Goal: Task Accomplishment & Management: Use online tool/utility

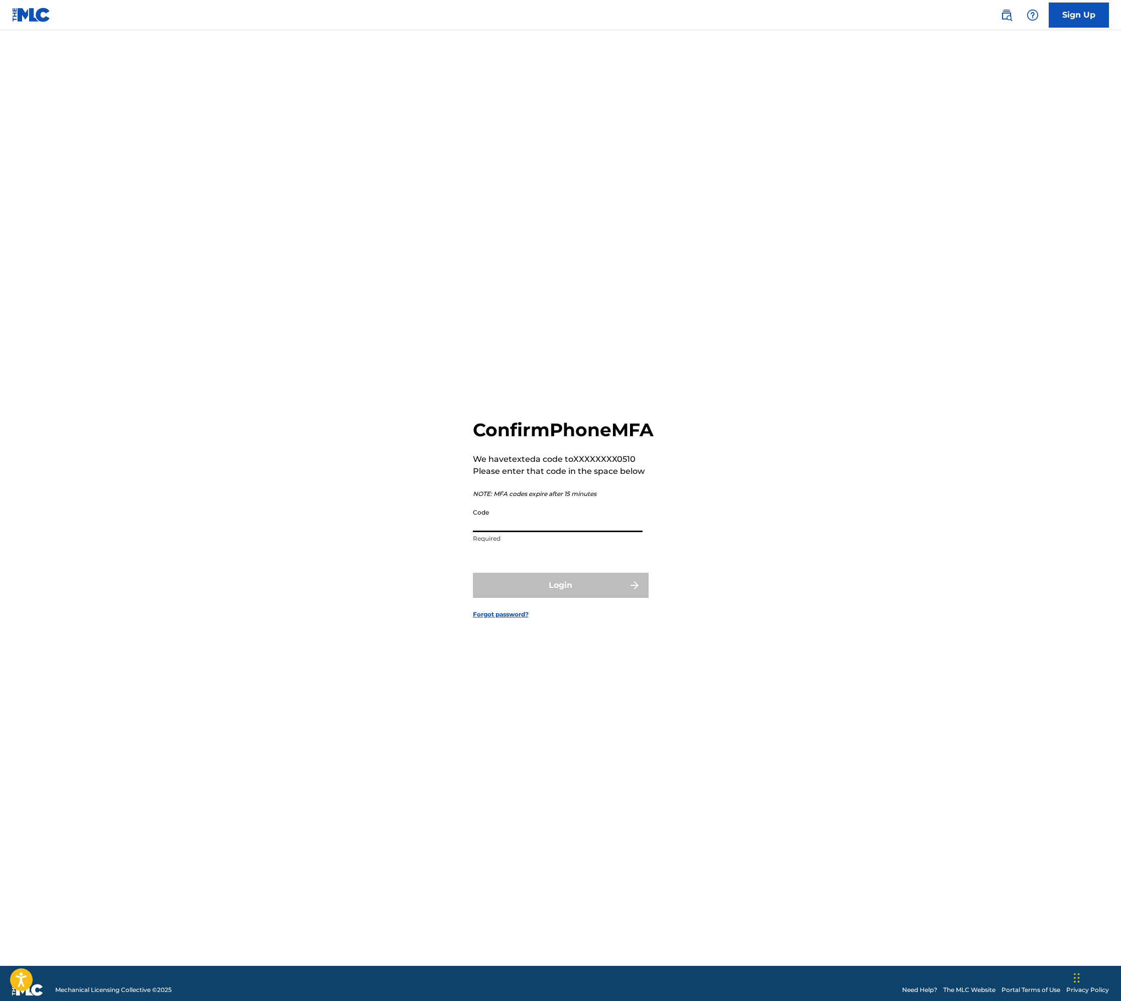
click at [534, 532] on input "Code" at bounding box center [558, 517] width 170 height 29
paste input "885472"
type input "885472"
click at [565, 594] on button "Login" at bounding box center [561, 585] width 176 height 25
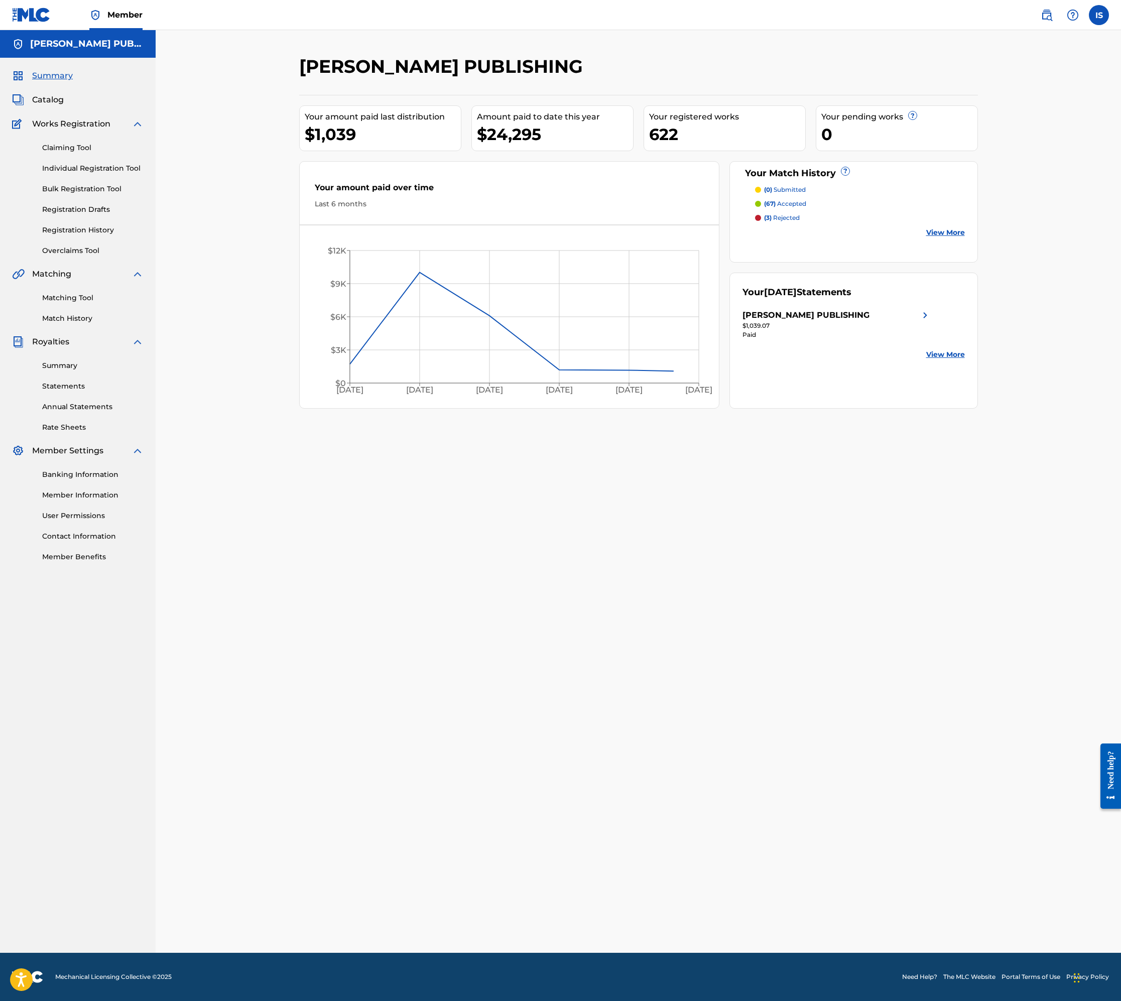
click at [81, 172] on link "Individual Registration Tool" at bounding box center [92, 168] width 101 height 11
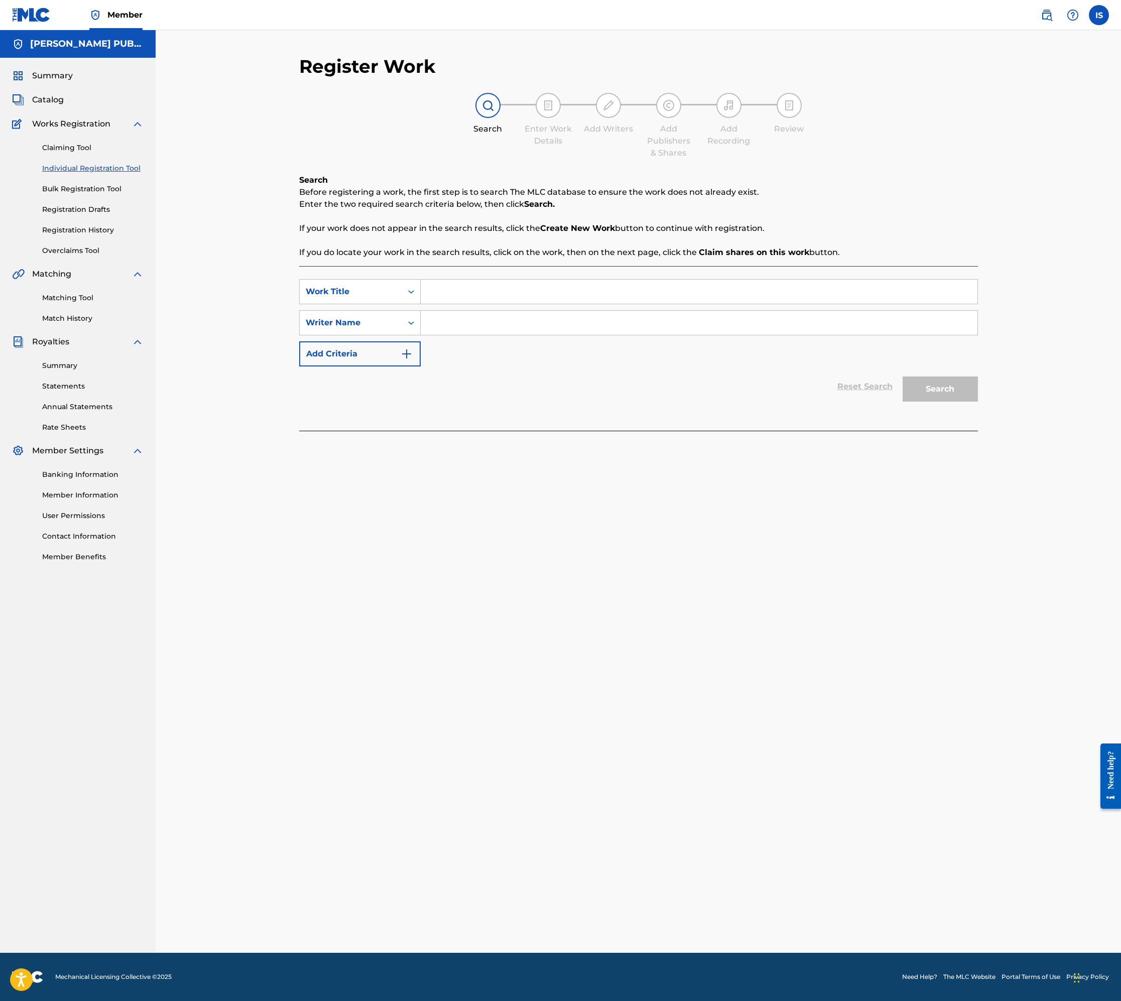
click at [87, 190] on link "Bulk Registration Tool" at bounding box center [92, 189] width 101 height 11
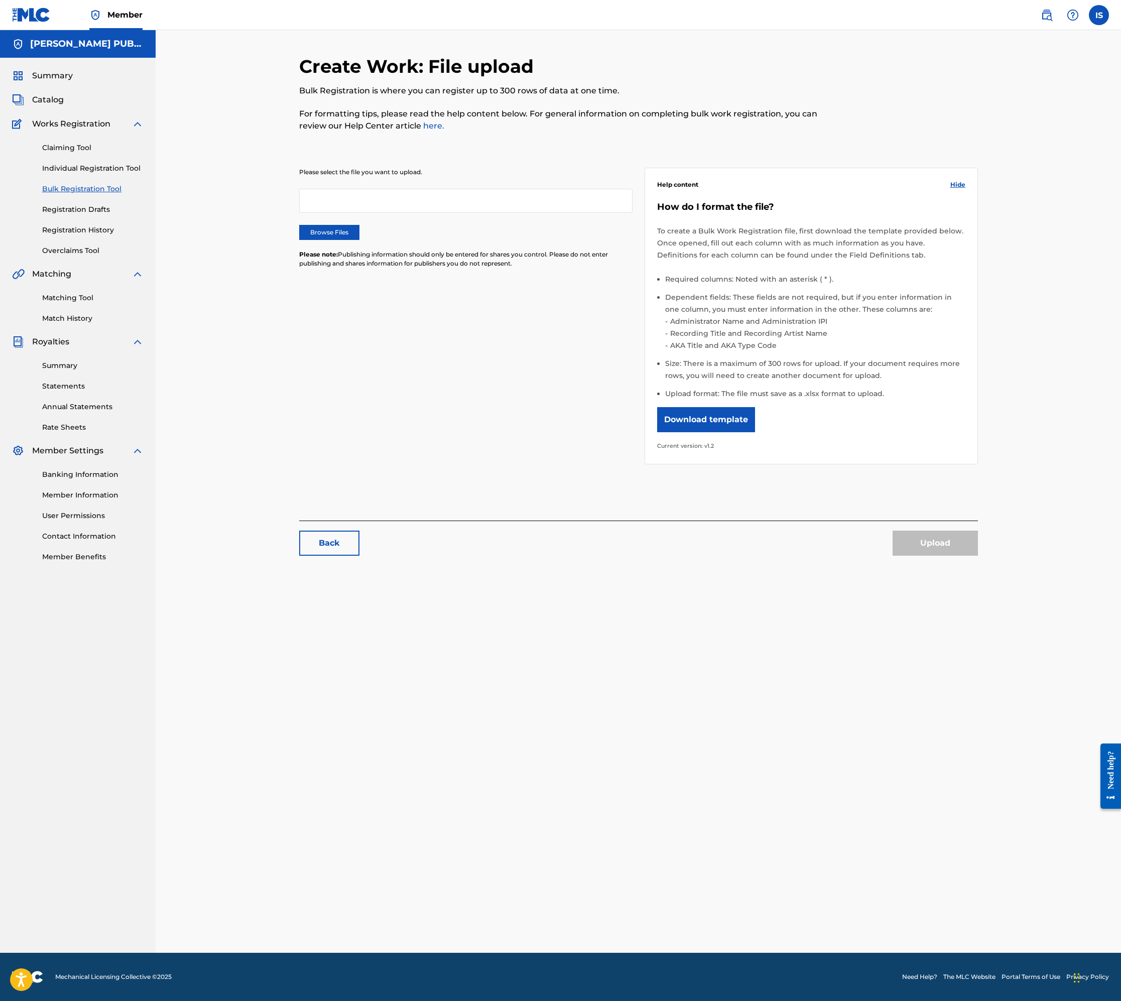
click at [340, 228] on label "Browse Files" at bounding box center [329, 232] width 60 height 15
click at [0, 0] on input "Browse Files" at bounding box center [0, 0] width 0 height 0
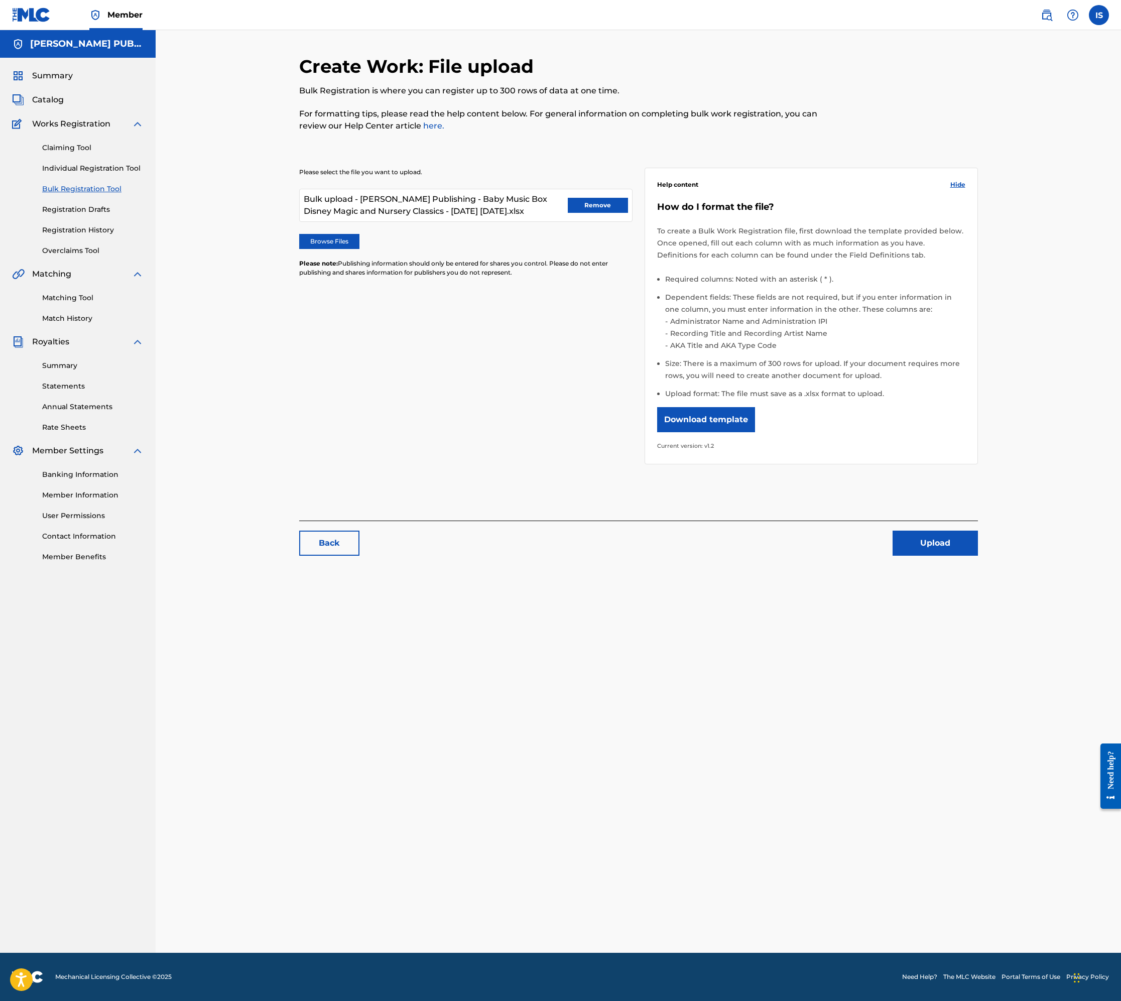
click at [931, 543] on button "Upload" at bounding box center [934, 543] width 85 height 25
